Goal: Task Accomplishment & Management: Manage account settings

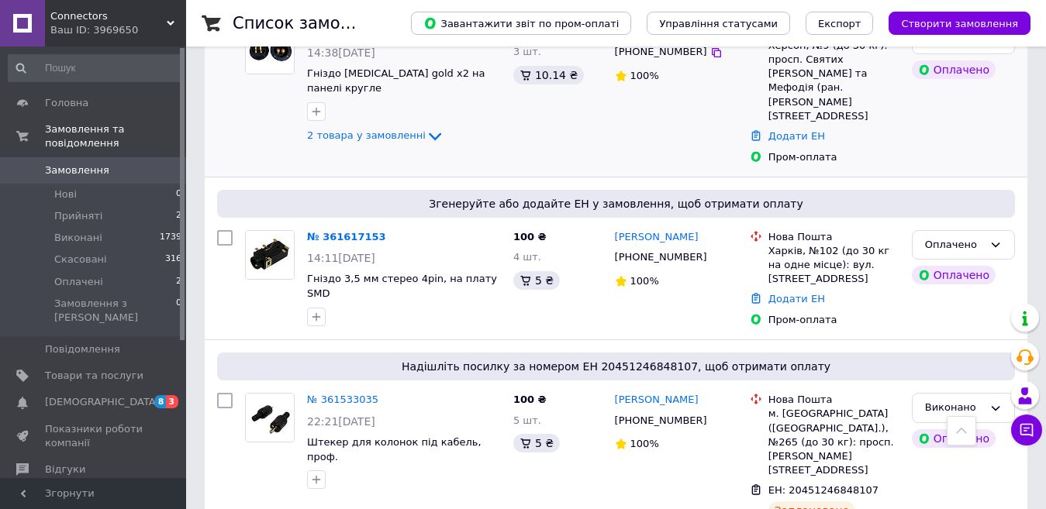
scroll to position [155, 0]
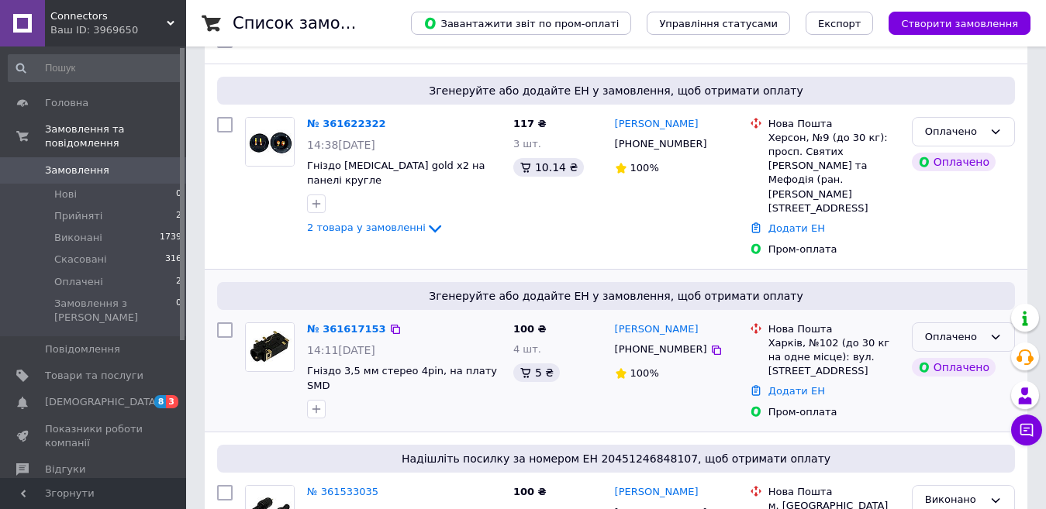
click at [993, 331] on icon at bounding box center [995, 337] width 12 height 12
click at [962, 355] on li "Прийнято" at bounding box center [963, 369] width 102 height 29
click at [426, 219] on icon at bounding box center [435, 228] width 19 height 19
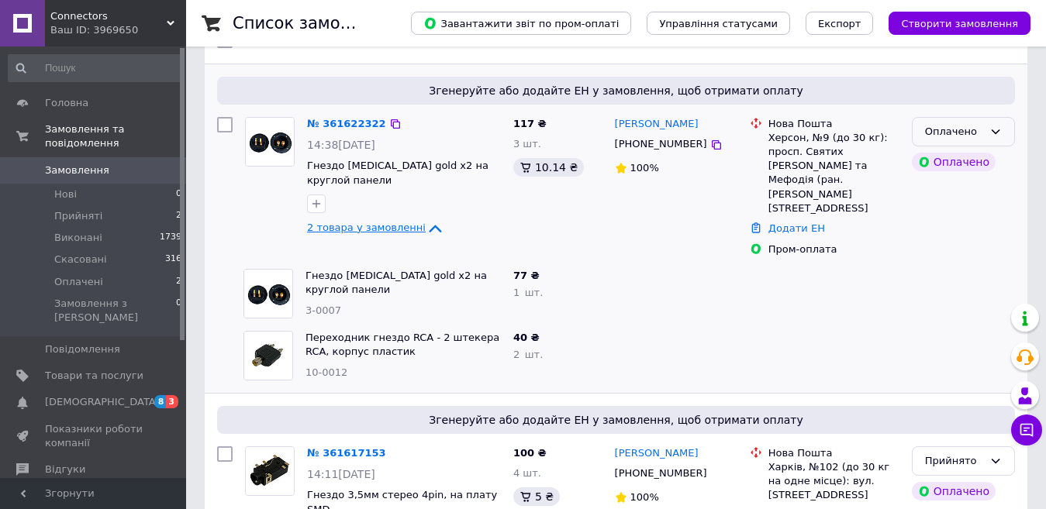
click at [998, 133] on icon at bounding box center [995, 132] width 12 height 12
drag, startPoint x: 965, startPoint y: 169, endPoint x: 239, endPoint y: 6, distance: 744.3
click at [964, 168] on li "Прийнято" at bounding box center [963, 164] width 102 height 29
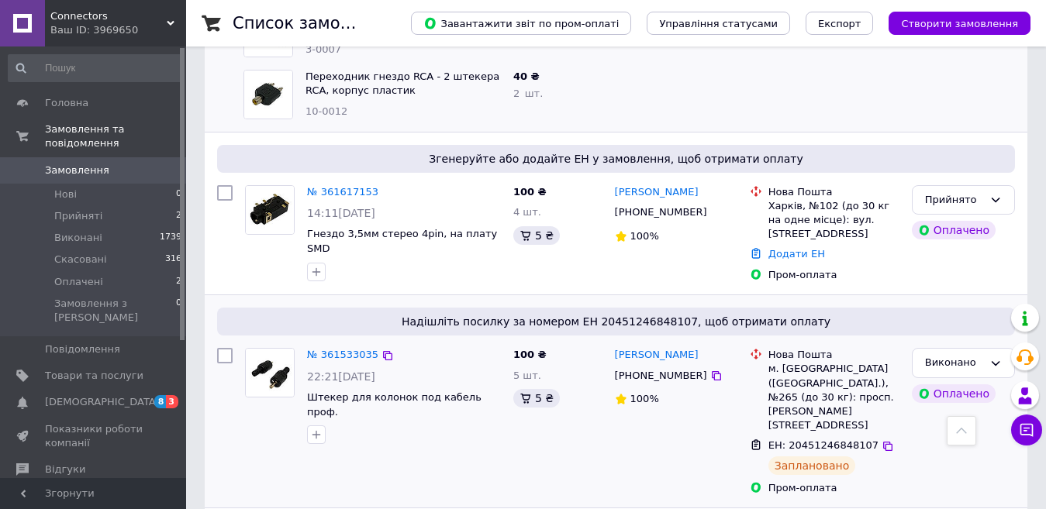
scroll to position [388, 0]
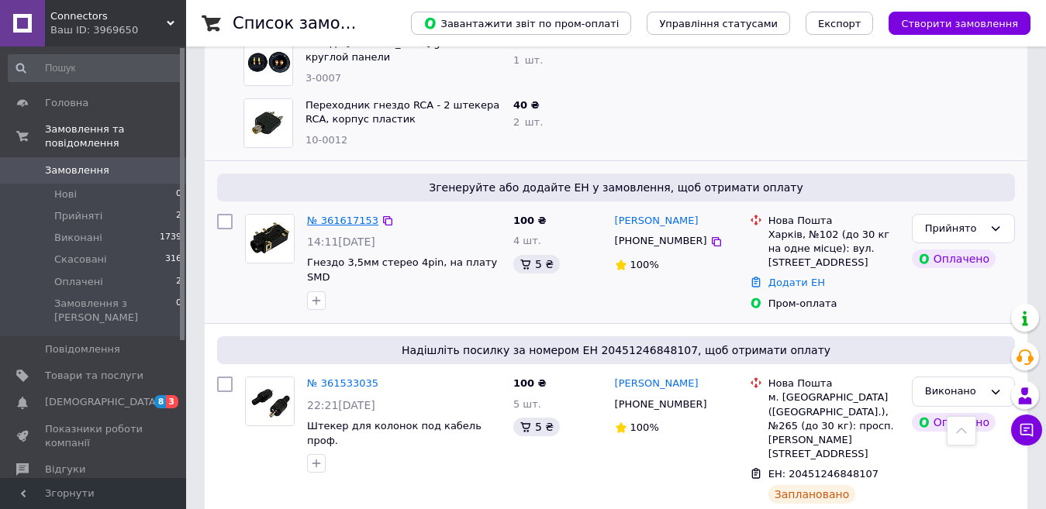
click at [349, 215] on link "№ 361617153" at bounding box center [342, 221] width 71 height 12
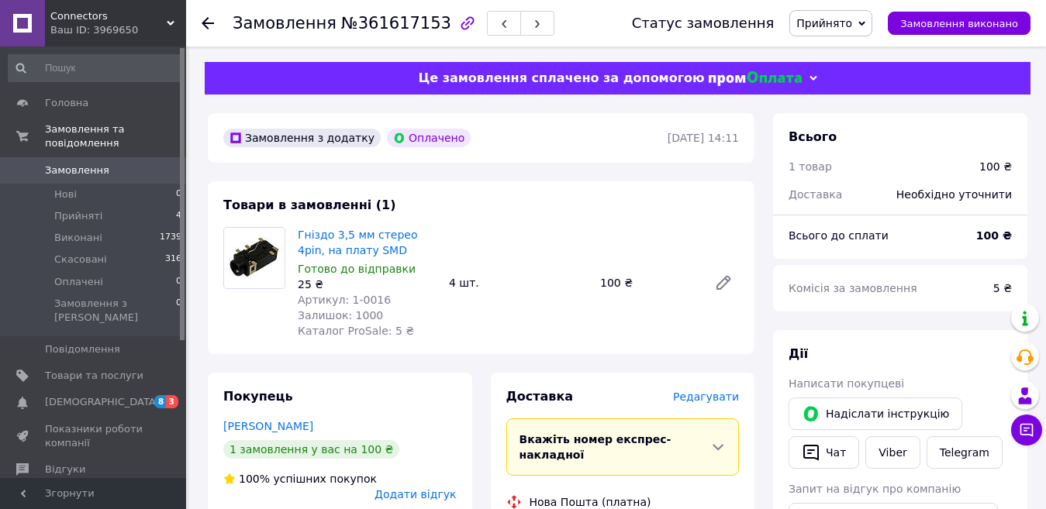
click at [449, 329] on div "Гніздо 3,5 мм стерео 4pin, на плату SMD Готово до відправки 25 ₴ Артикул: 1-001…" at bounding box center [517, 283] width 453 height 118
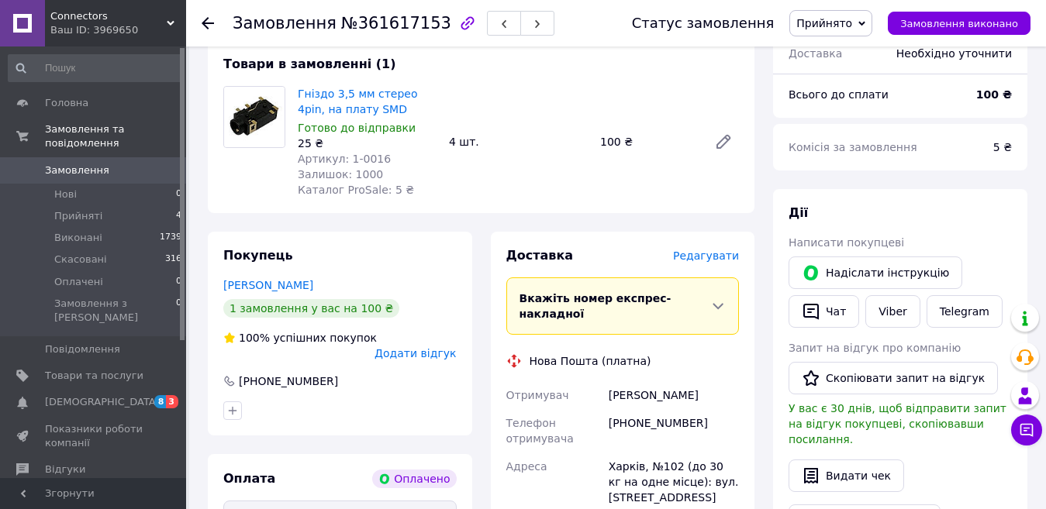
scroll to position [388, 0]
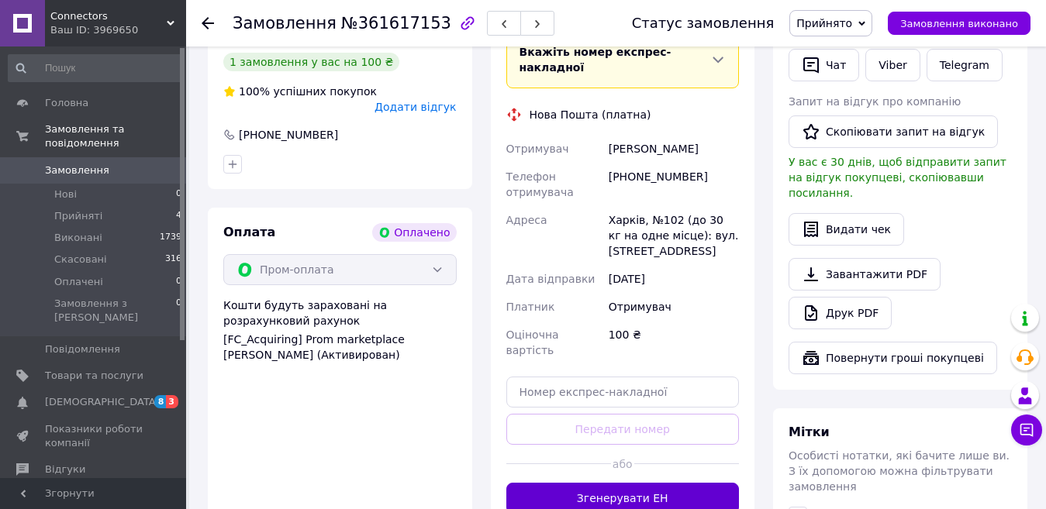
click at [621, 483] on button "Згенерувати ЕН" at bounding box center [622, 498] width 233 height 31
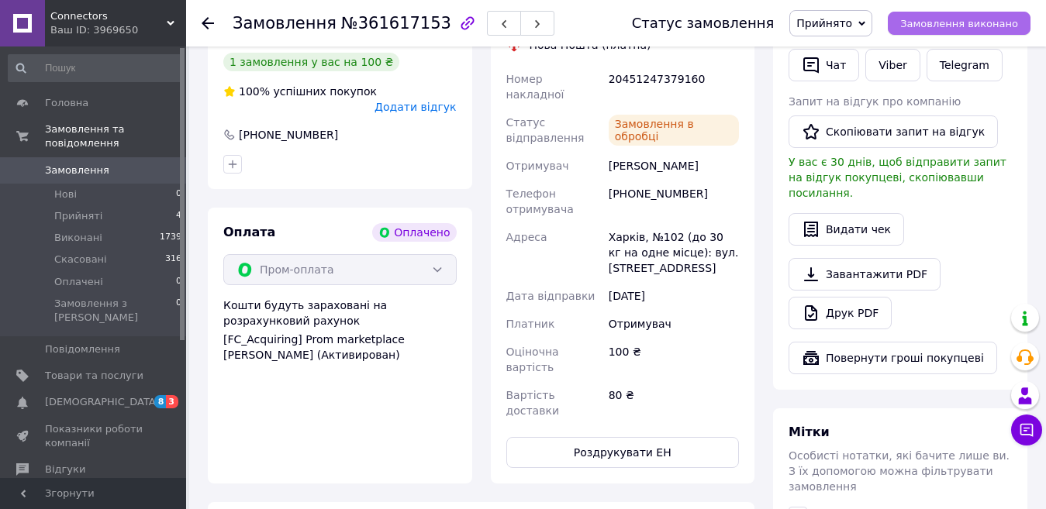
click at [1002, 26] on span "Замовлення виконано" at bounding box center [959, 24] width 118 height 12
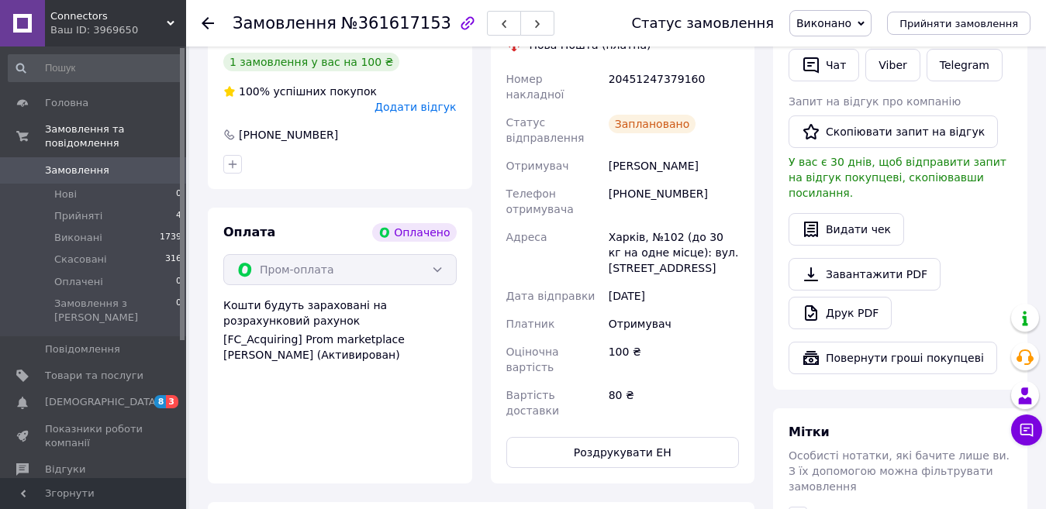
scroll to position [0, 0]
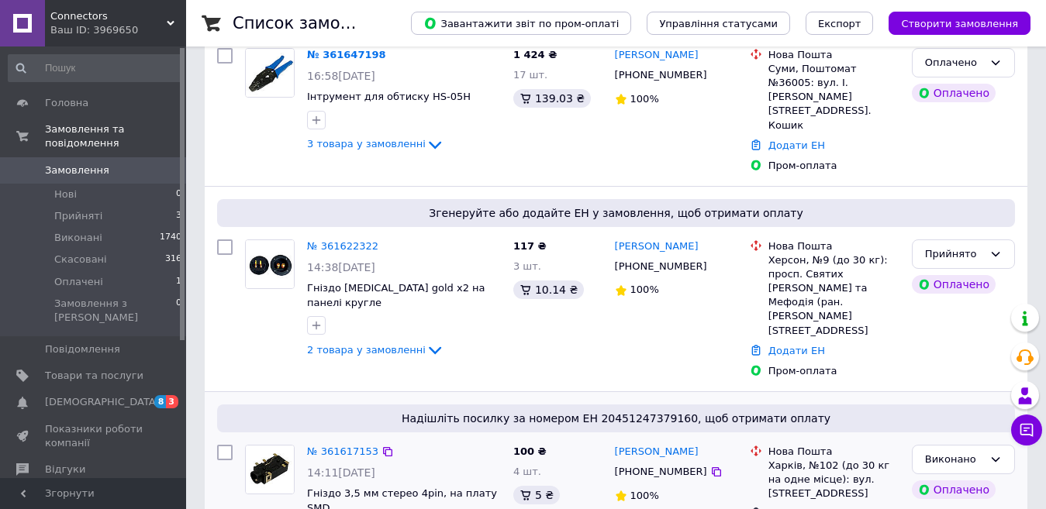
scroll to position [233, 0]
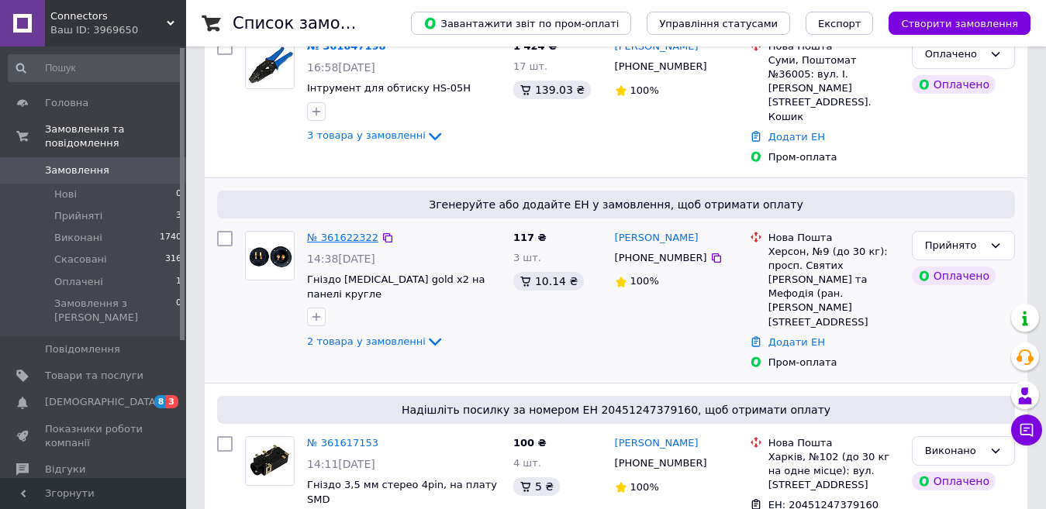
click at [338, 232] on link "№ 361622322" at bounding box center [342, 238] width 71 height 12
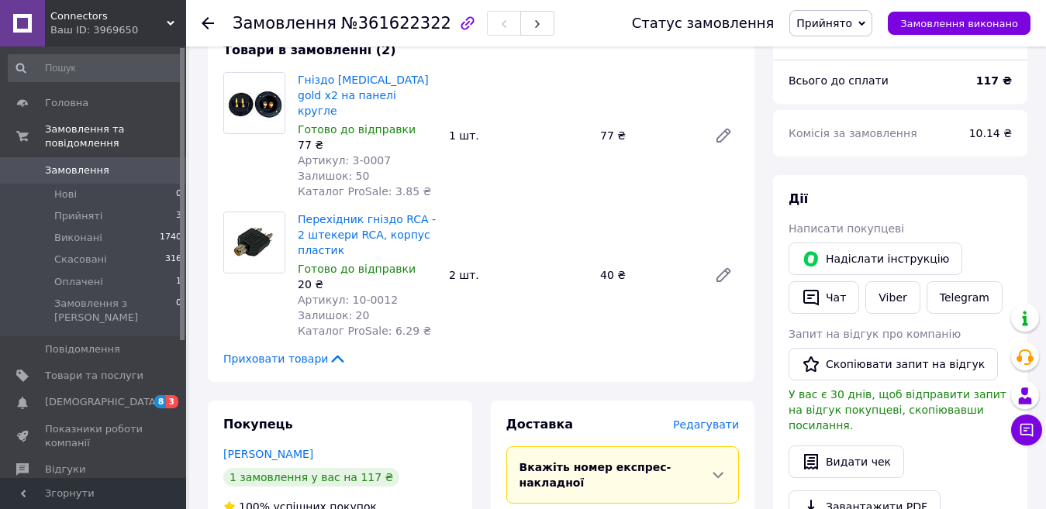
scroll to position [78, 0]
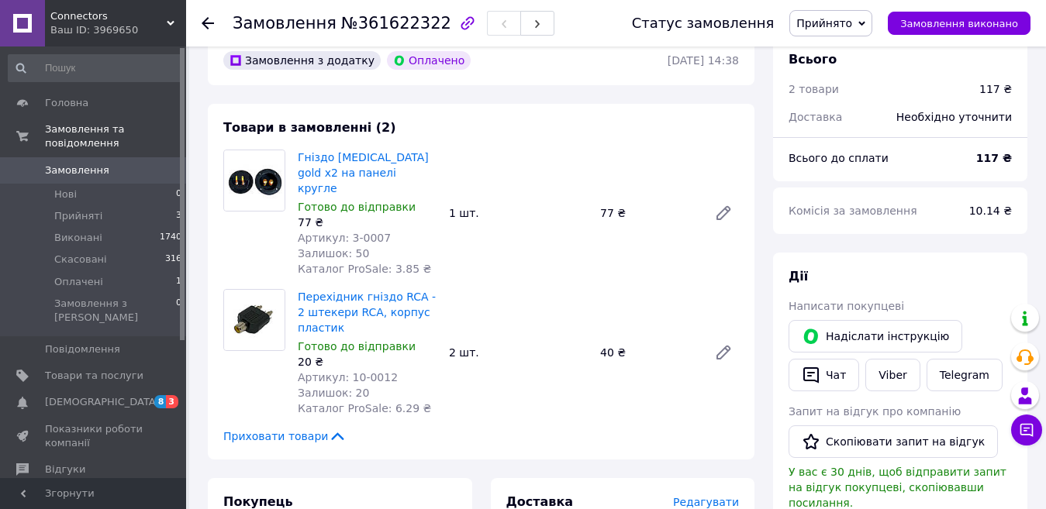
click at [454, 405] on div "Товари в замовленні (2) Гніздо [MEDICAL_DATA] gоld х2 на панелі кругле Готово д…" at bounding box center [481, 282] width 546 height 356
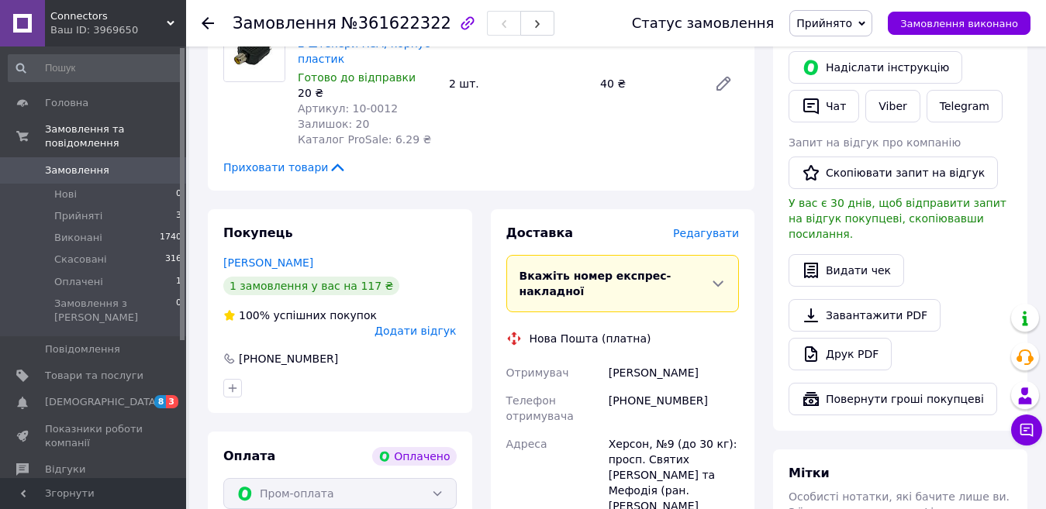
scroll to position [388, 0]
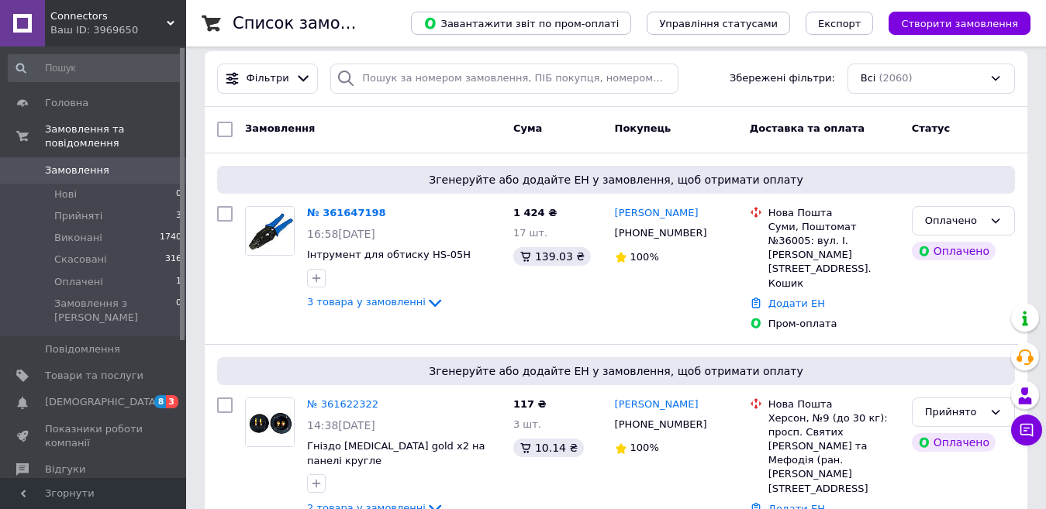
scroll to position [310, 0]
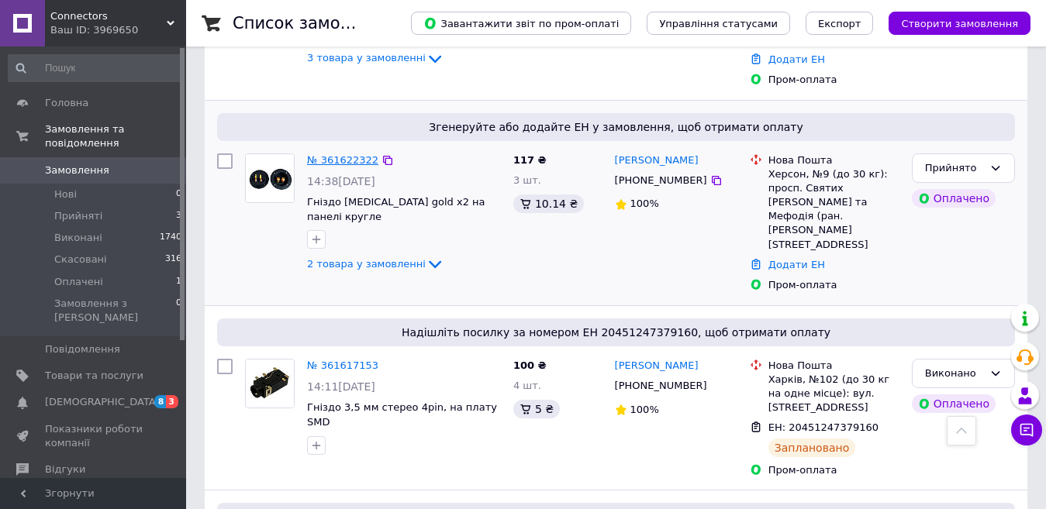
click at [336, 154] on link "№ 361622322" at bounding box center [342, 160] width 71 height 12
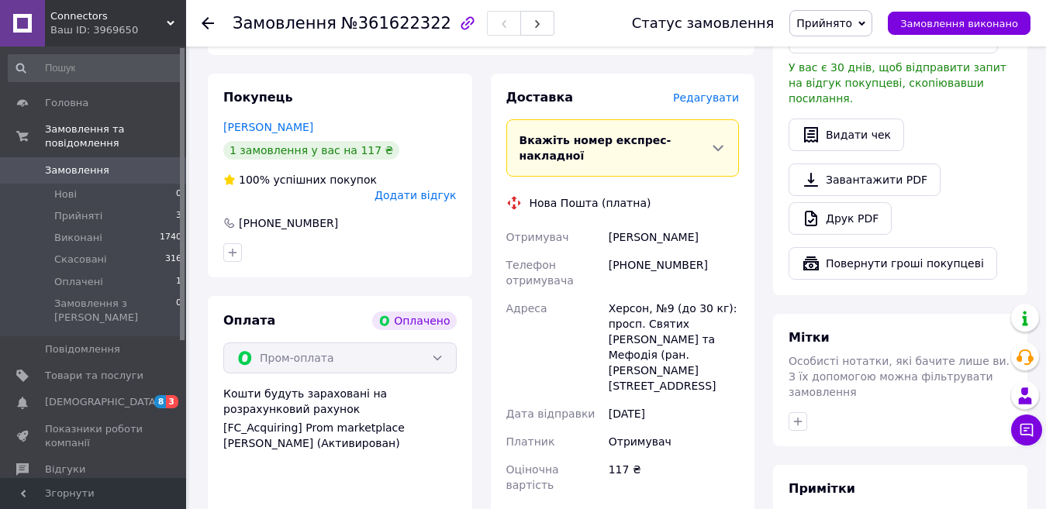
scroll to position [620, 0]
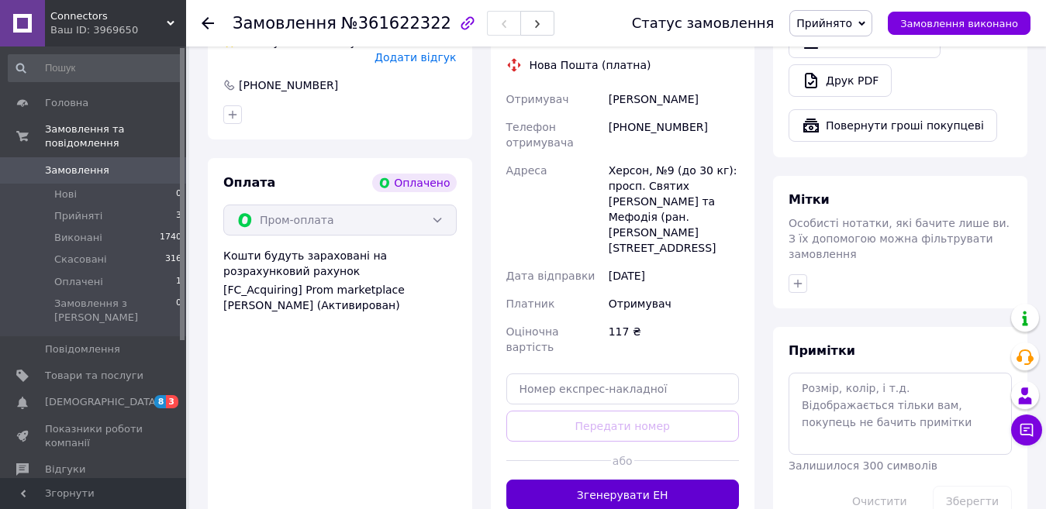
click at [596, 480] on button "Згенерувати ЕН" at bounding box center [622, 495] width 233 height 31
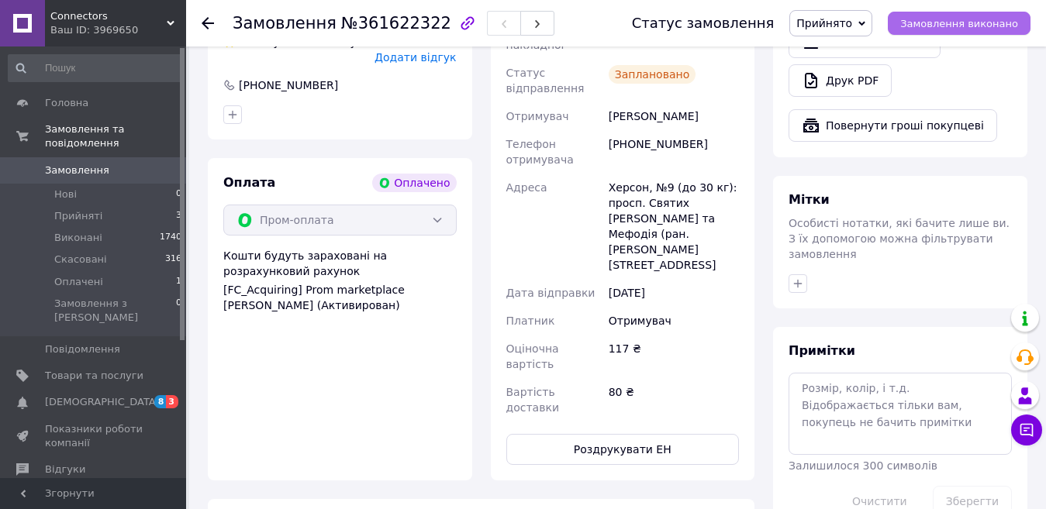
click at [972, 26] on span "Замовлення виконано" at bounding box center [959, 24] width 118 height 12
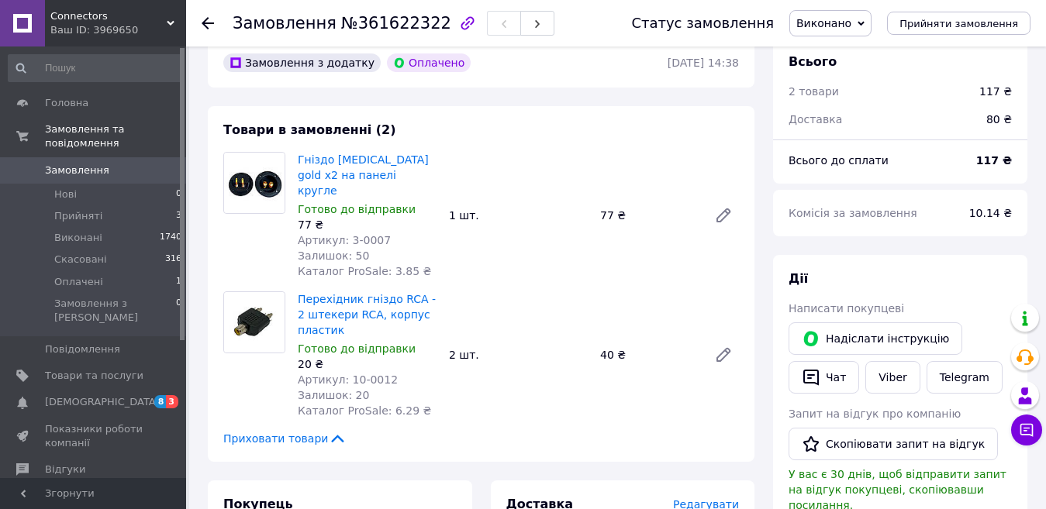
scroll to position [0, 0]
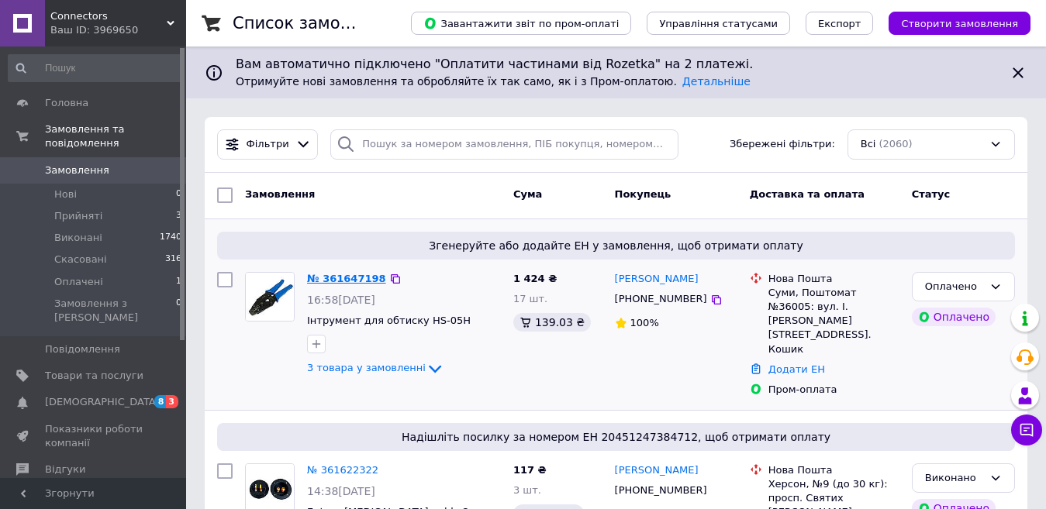
click at [357, 274] on link "№ 361647198" at bounding box center [346, 279] width 79 height 12
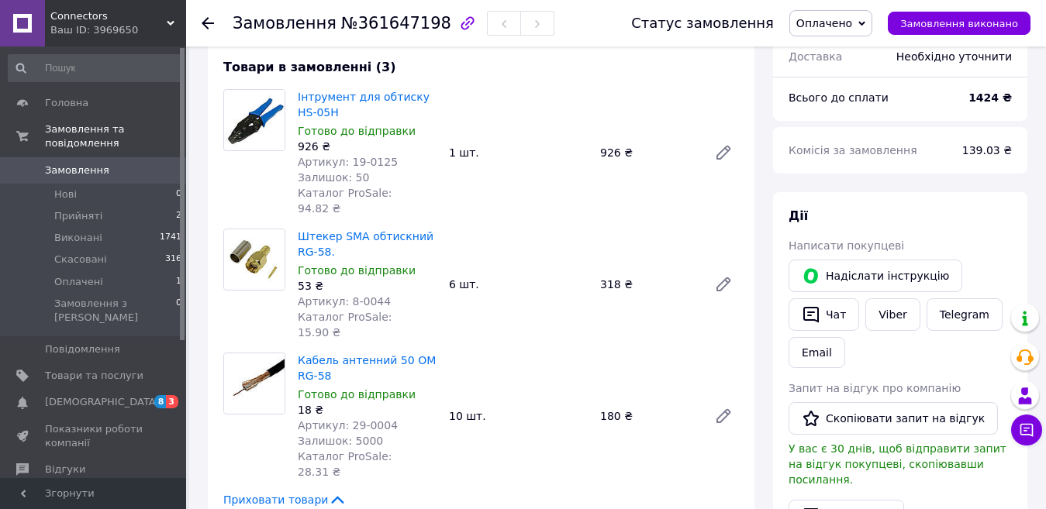
scroll to position [155, 0]
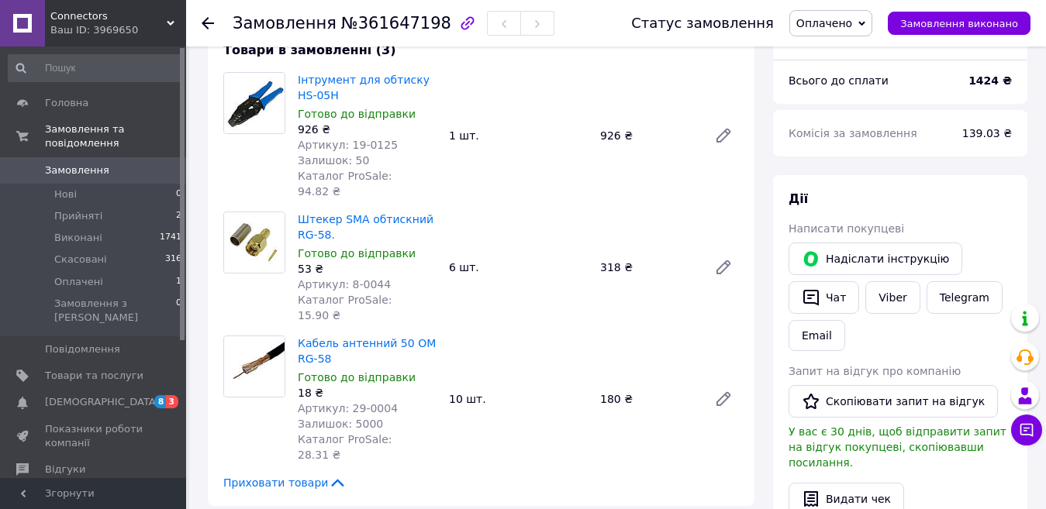
click at [237, 167] on div at bounding box center [254, 135] width 74 height 127
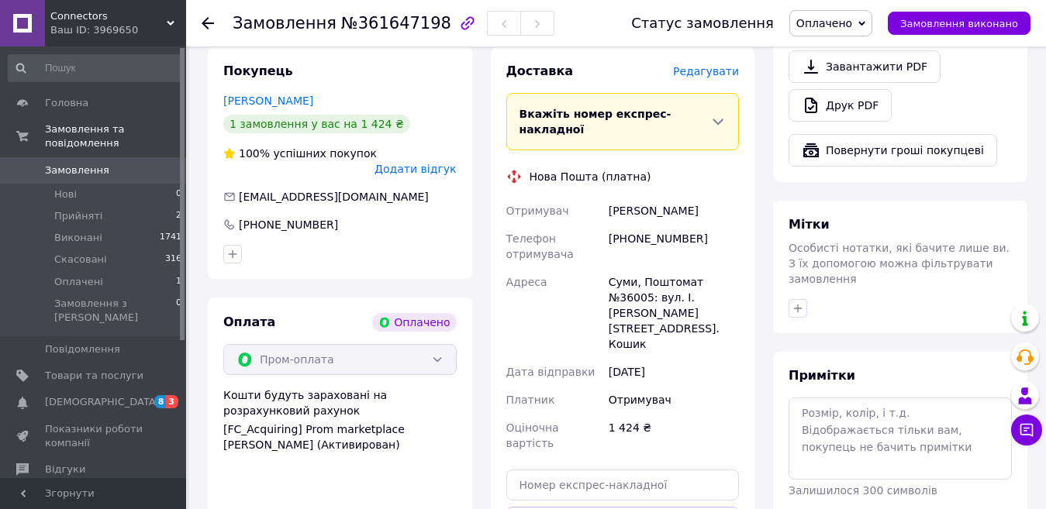
scroll to position [698, 0]
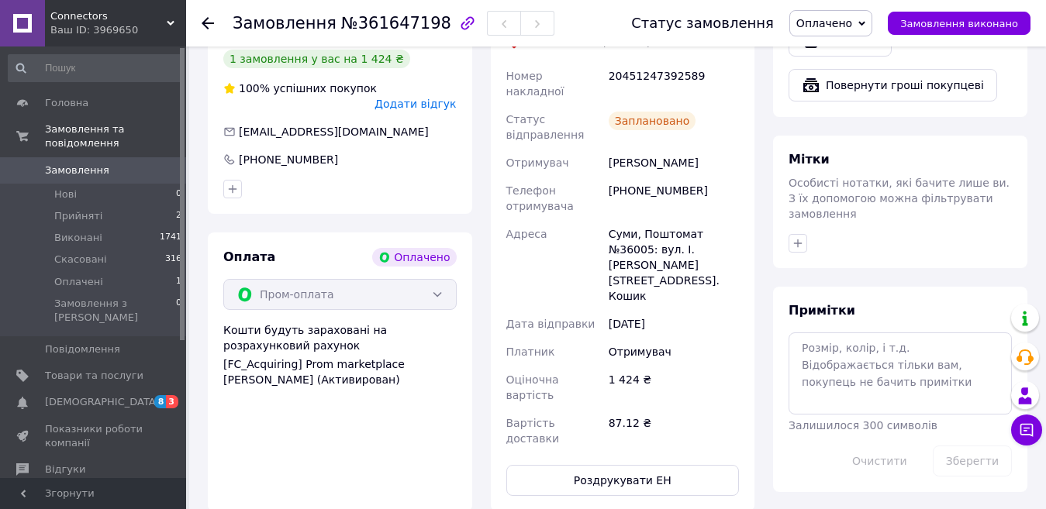
click at [408, 177] on div at bounding box center [340, 189] width 240 height 25
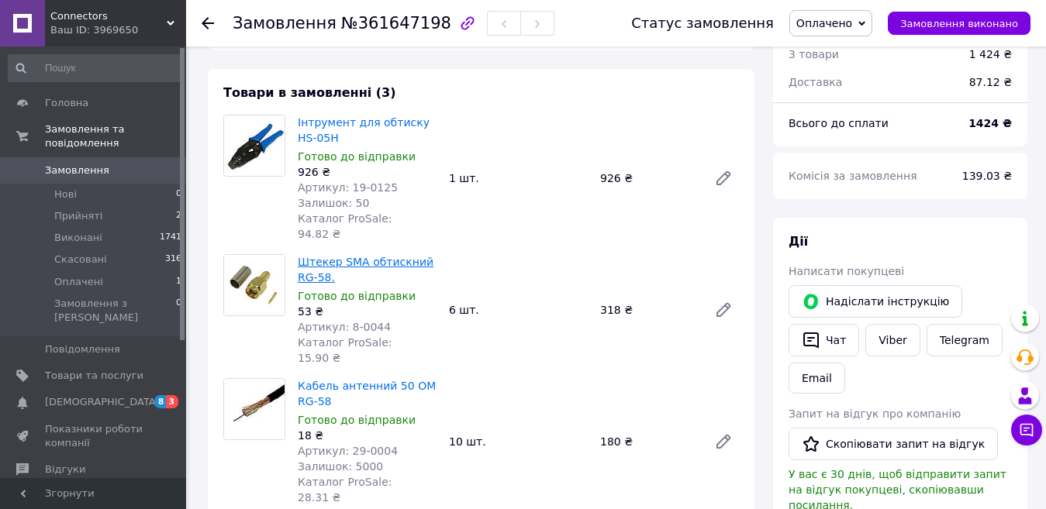
scroll to position [78, 0]
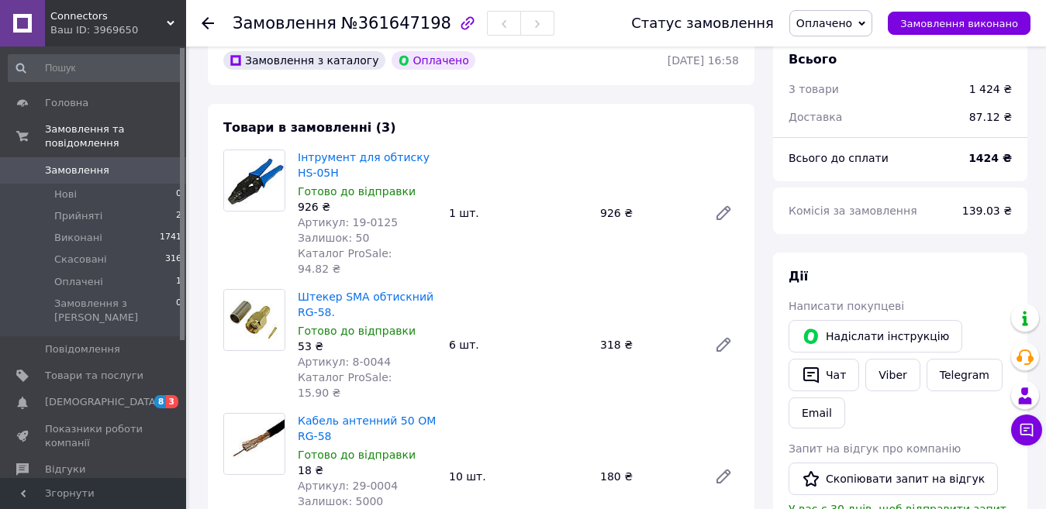
click at [477, 262] on div "Інтрумент для обтиску HS-05H Готово до відправки 926 ₴ Артикул: 19-0125 Залишок…" at bounding box center [517, 212] width 453 height 133
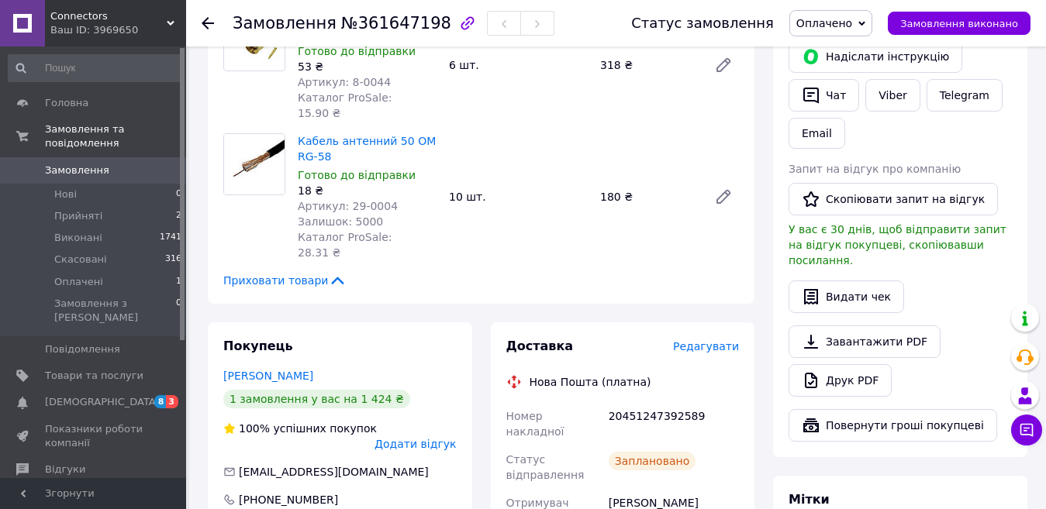
scroll to position [352, 0]
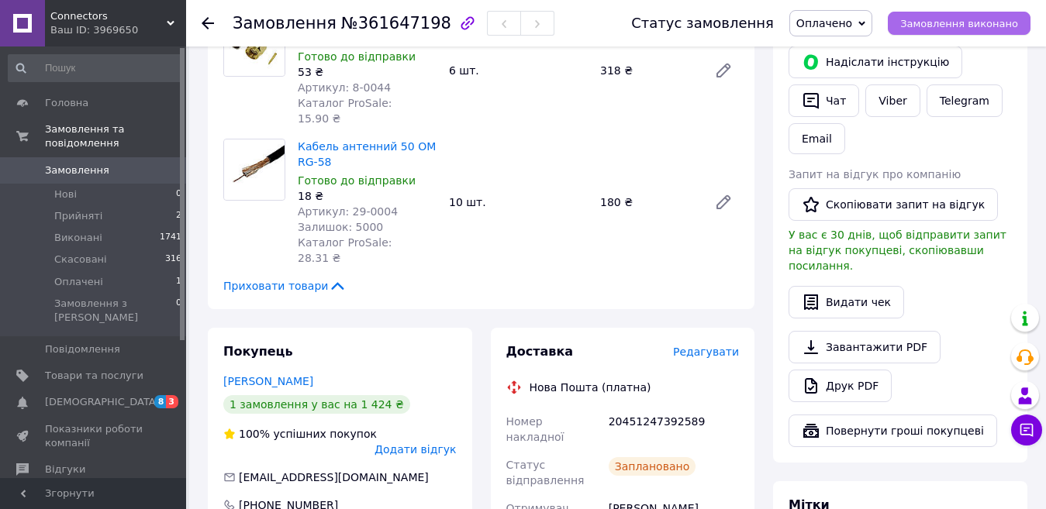
click at [925, 27] on span "Замовлення виконано" at bounding box center [959, 24] width 118 height 12
